Goal: Task Accomplishment & Management: Complete application form

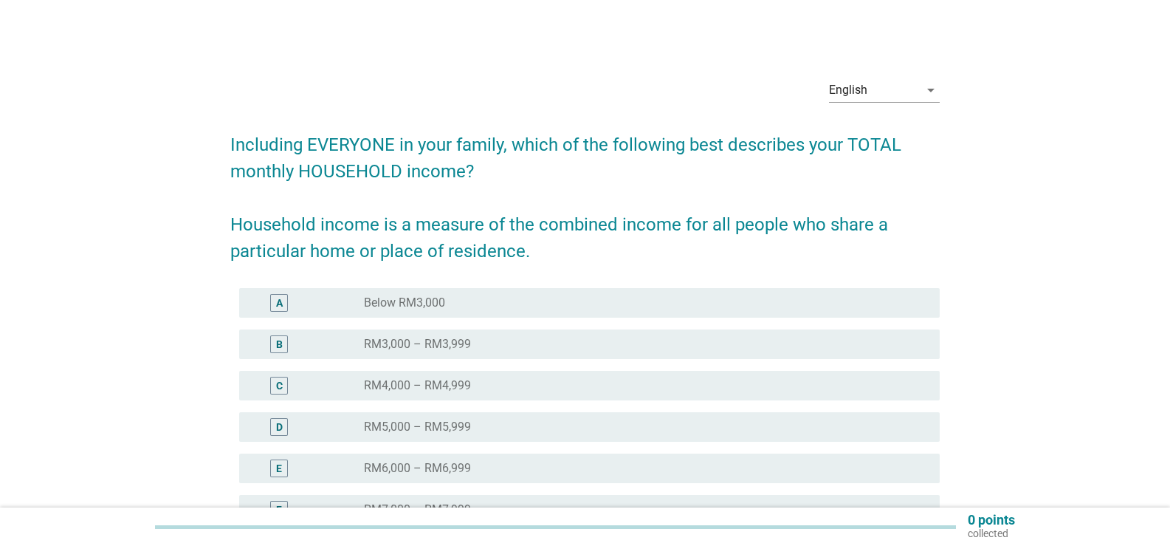
scroll to position [74, 0]
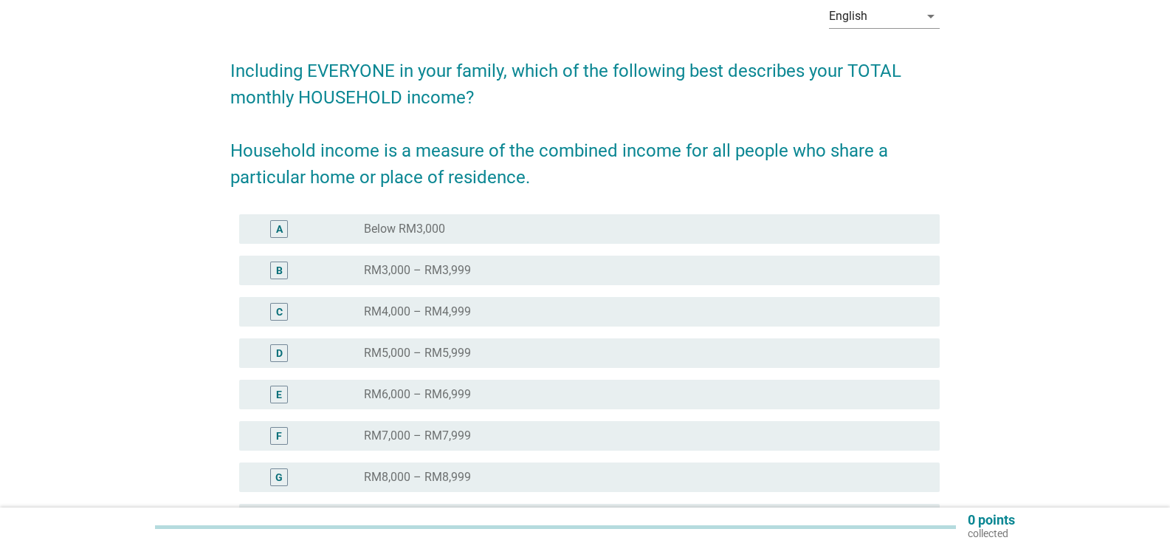
click at [617, 428] on div "radio_button_unchecked RM7,000 – RM7,999" at bounding box center [640, 435] width 552 height 15
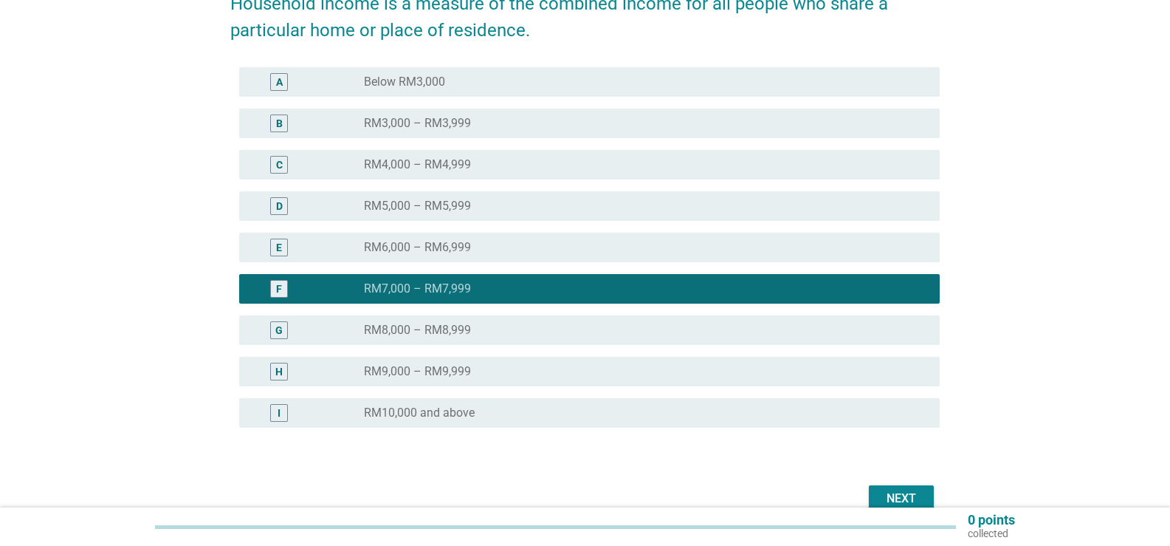
scroll to position [222, 0]
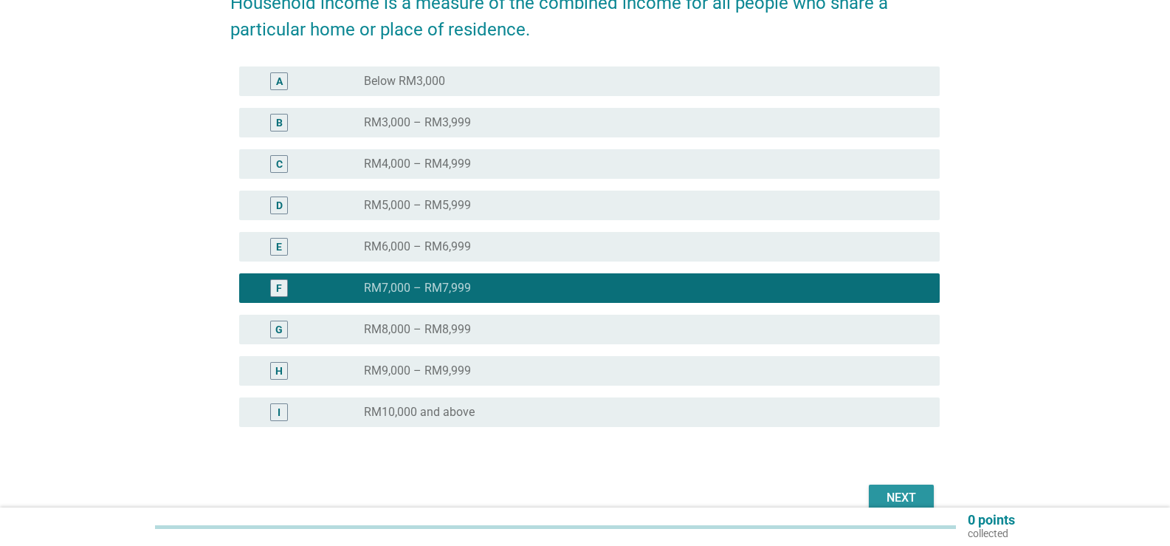
click at [907, 498] on div "Next" at bounding box center [901, 498] width 41 height 18
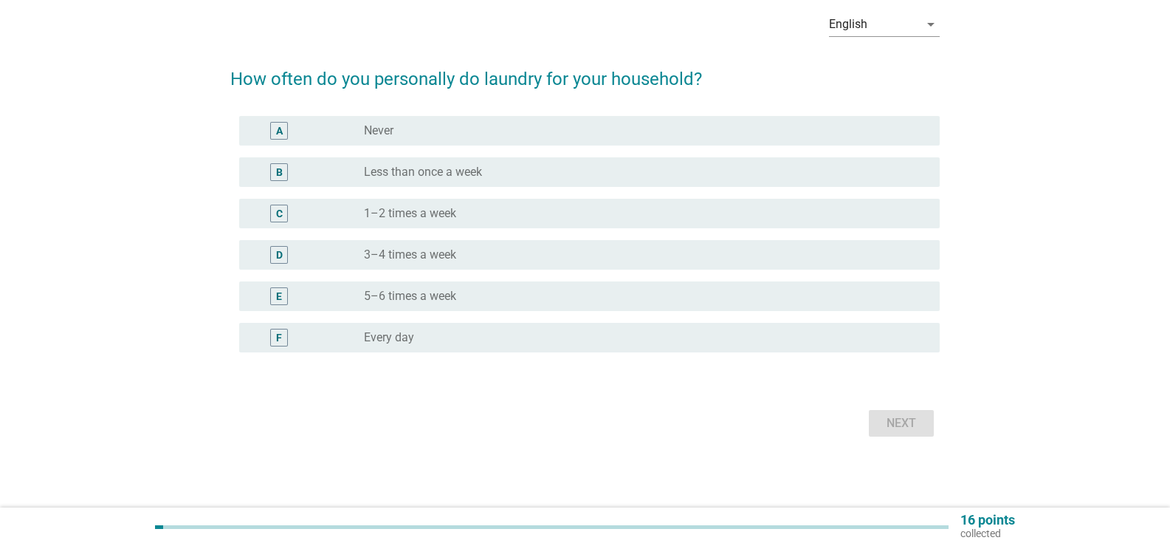
scroll to position [0, 0]
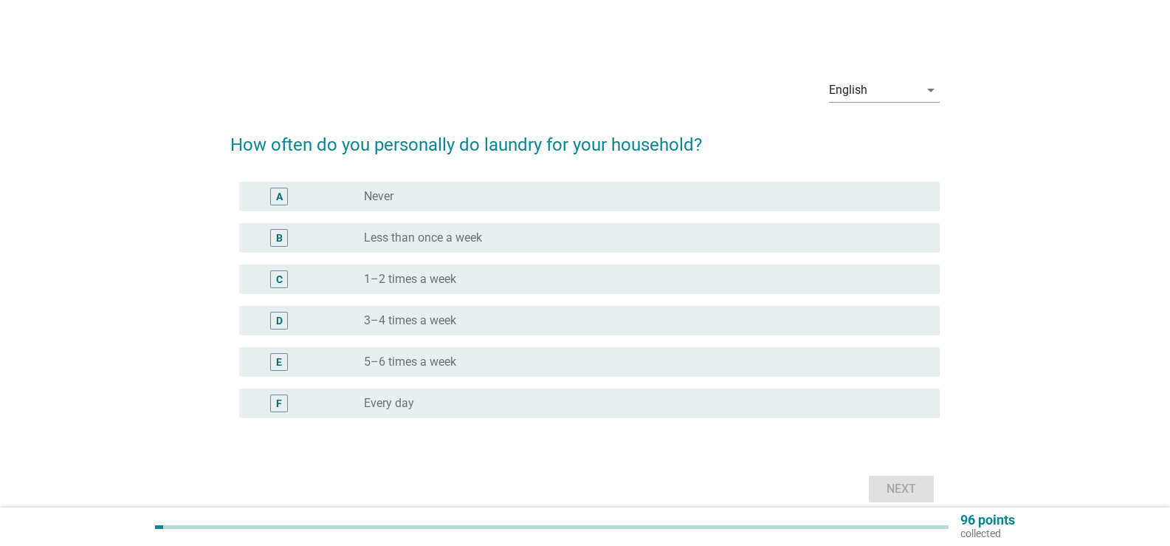
click at [477, 286] on div "radio_button_unchecked 1–2 times a week" at bounding box center [640, 279] width 552 height 15
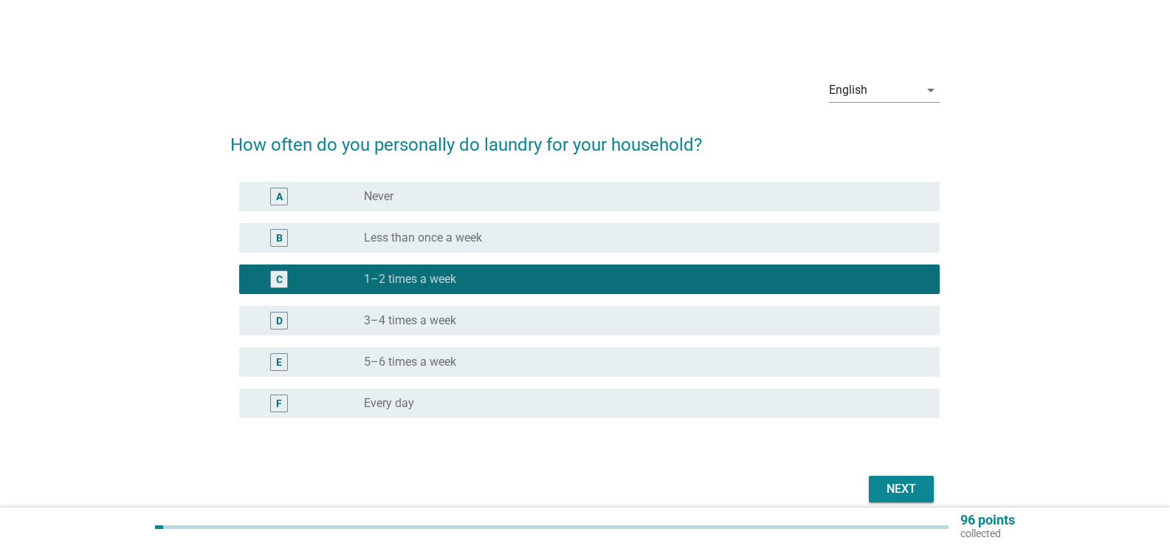
click at [916, 493] on div "Next" at bounding box center [901, 489] width 41 height 18
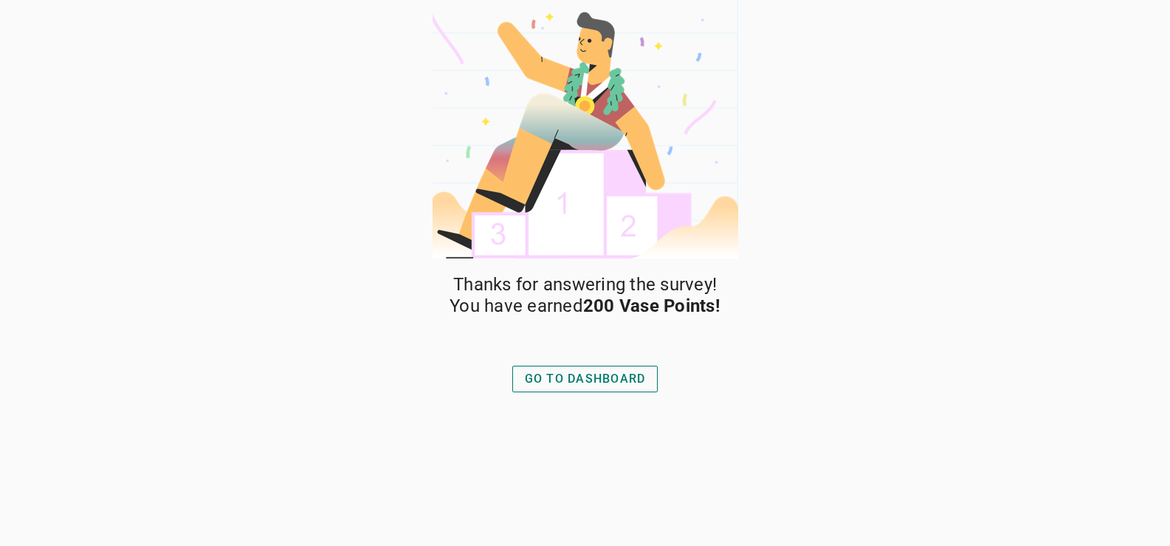
click at [639, 386] on div "GO TO DASHBOARD" at bounding box center [585, 379] width 121 height 18
